Goal: Navigation & Orientation: Understand site structure

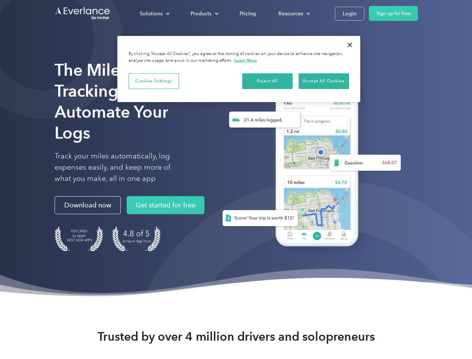
click at [154, 13] on div "Solutions" at bounding box center [151, 13] width 23 height 9
click at [204, 13] on div "Products" at bounding box center [201, 13] width 21 height 9
click at [293, 13] on div "Resources" at bounding box center [291, 13] width 25 height 9
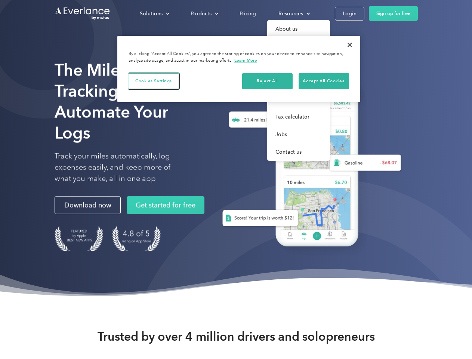
click at [154, 81] on button "Cookies Settings" at bounding box center [154, 81] width 50 height 16
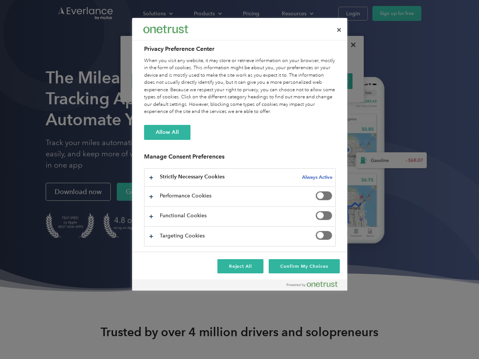
click at [268, 81] on div "When you visit any website, it may store or retrieve information on your browse…" at bounding box center [239, 86] width 191 height 58
click at [324, 81] on div "When you visit any website, it may store or retrieve information on your browse…" at bounding box center [239, 86] width 191 height 58
click at [350, 45] on div at bounding box center [239, 179] width 479 height 359
